Goal: Navigation & Orientation: Find specific page/section

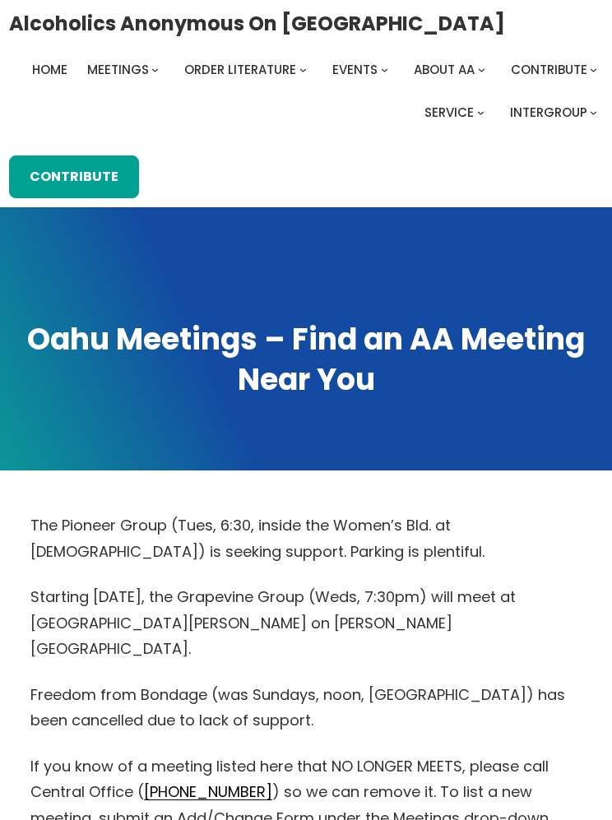
click at [176, 146] on span "Online Meetings" at bounding box center [207, 169] width 62 height 46
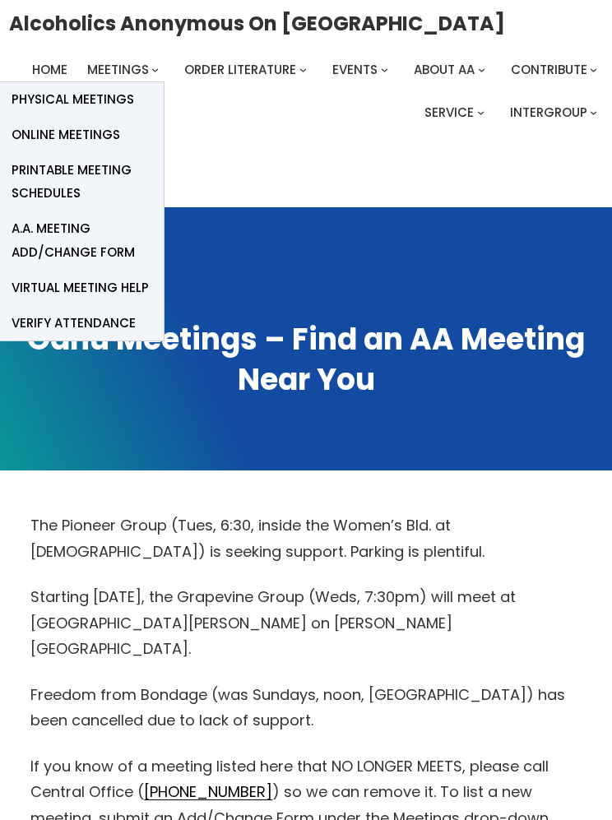
click at [110, 134] on span "Online Meetings" at bounding box center [66, 134] width 109 height 23
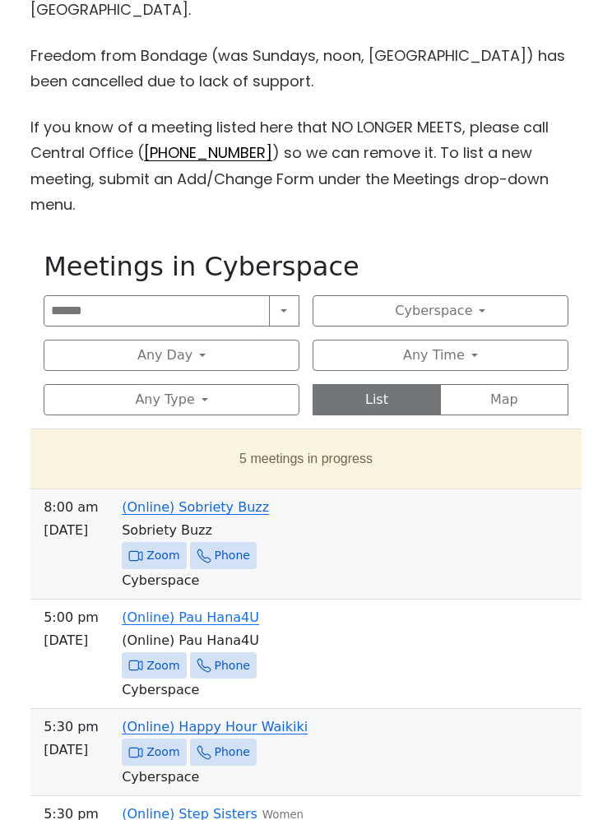
click at [300, 437] on button "5 meetings in progress" at bounding box center [306, 460] width 525 height 46
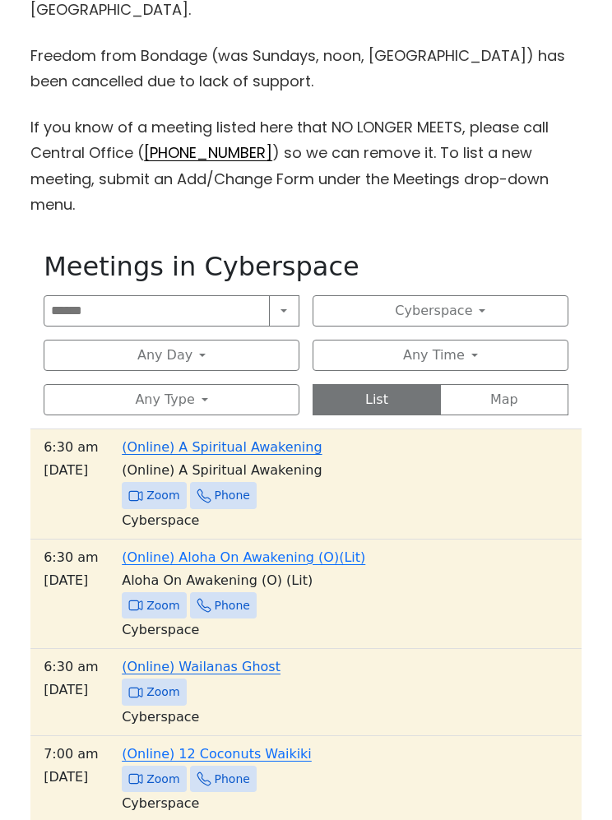
scroll to position [639, 0]
click at [155, 769] on span "Zoom" at bounding box center [162, 779] width 33 height 21
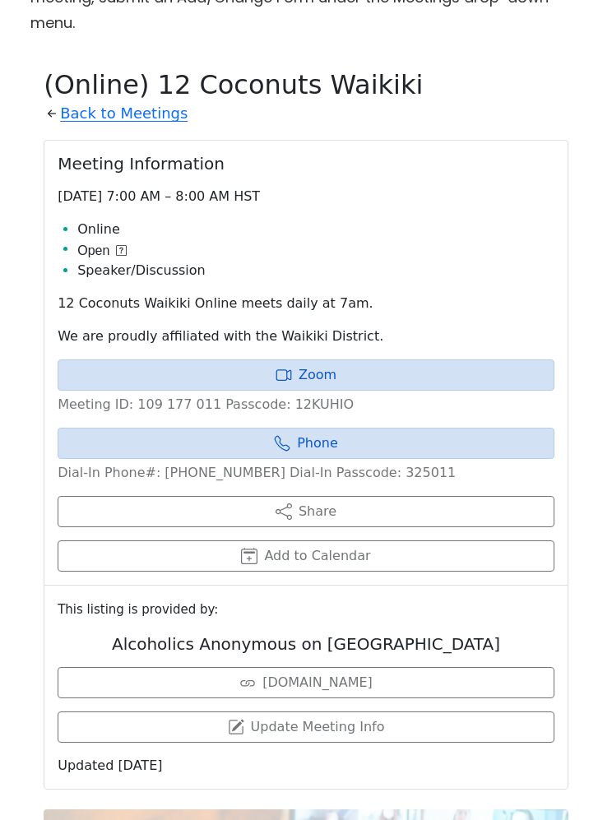
click at [314, 359] on link "Zoom" at bounding box center [306, 374] width 497 height 31
